Goal: Task Accomplishment & Management: Manage account settings

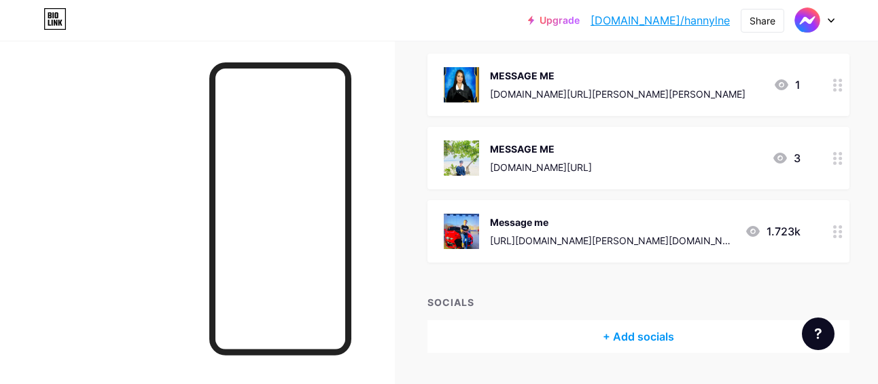
scroll to position [163, 0]
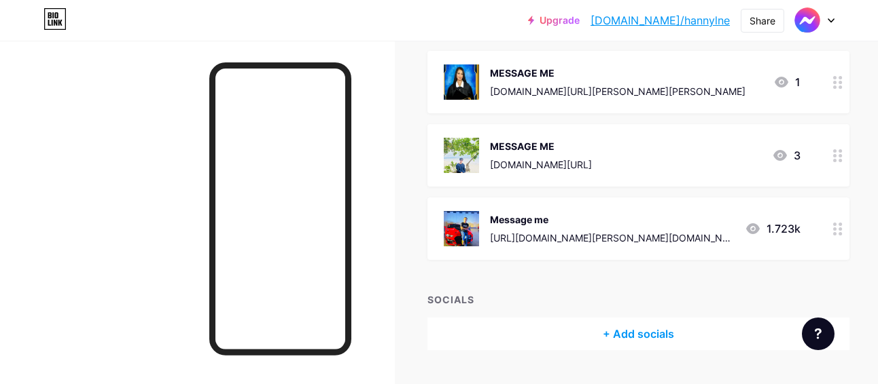
click at [833, 226] on icon at bounding box center [838, 229] width 10 height 13
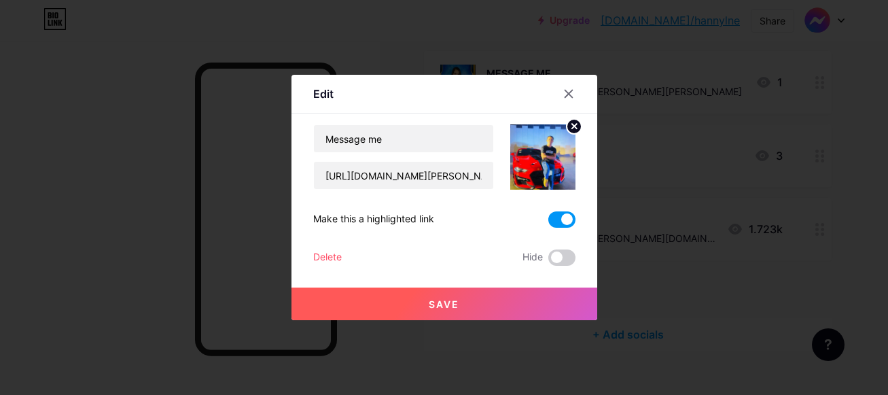
click at [561, 215] on span at bounding box center [561, 219] width 27 height 16
click at [548, 223] on input "checkbox" at bounding box center [548, 223] width 0 height 0
click at [565, 250] on span at bounding box center [561, 257] width 27 height 16
click at [548, 261] on input "checkbox" at bounding box center [548, 261] width 0 height 0
click at [521, 310] on button "Save" at bounding box center [444, 303] width 306 height 33
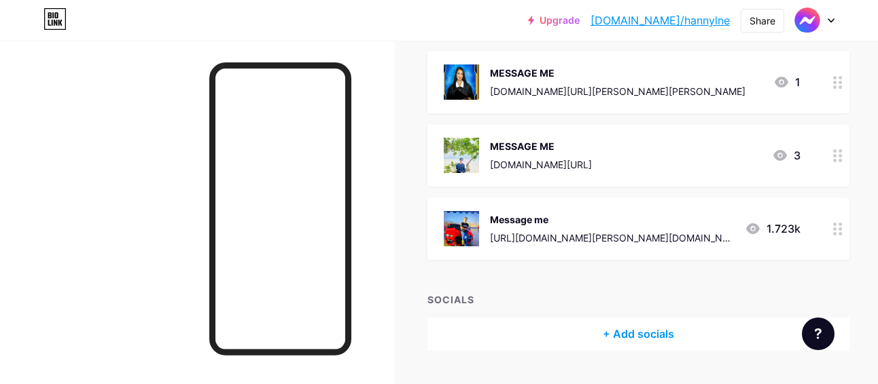
click at [833, 153] on icon at bounding box center [838, 155] width 10 height 13
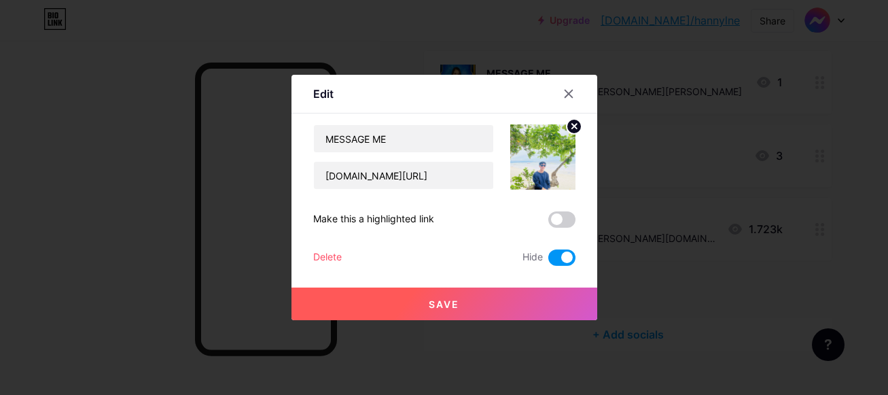
click at [560, 254] on span at bounding box center [561, 257] width 27 height 16
click at [548, 261] on input "checkbox" at bounding box center [548, 261] width 0 height 0
click at [560, 223] on span at bounding box center [561, 219] width 27 height 16
click at [548, 223] on input "checkbox" at bounding box center [548, 223] width 0 height 0
click at [522, 296] on button "Save" at bounding box center [444, 303] width 306 height 33
